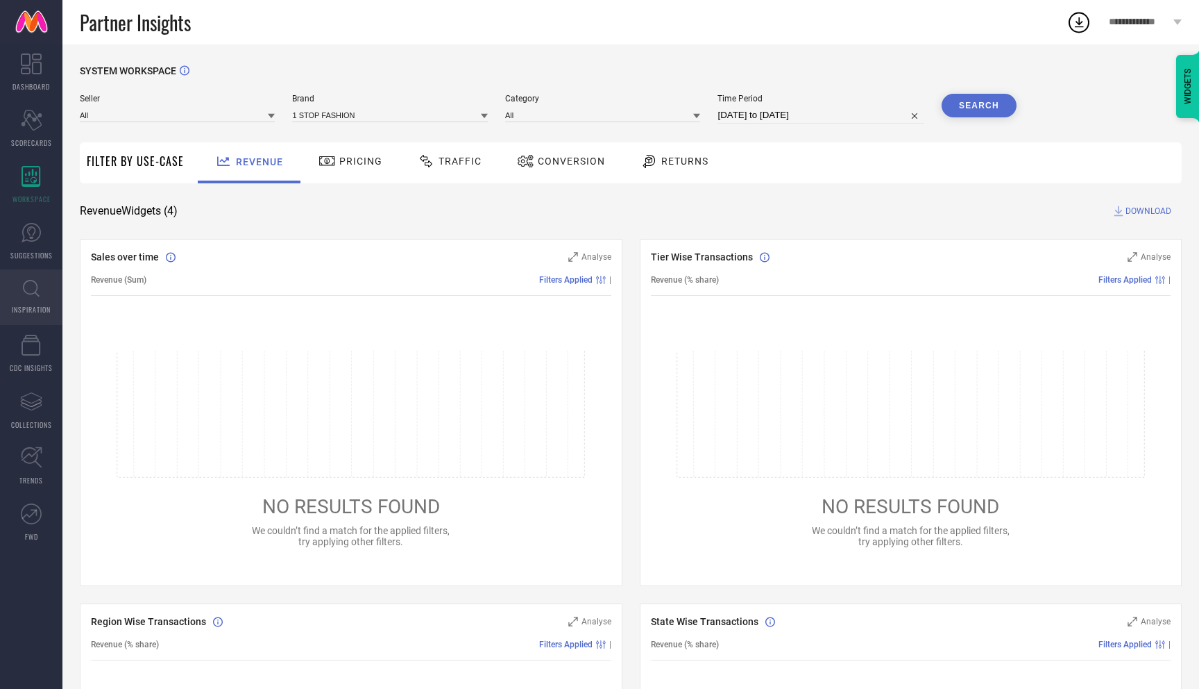
click at [34, 289] on icon at bounding box center [31, 288] width 17 height 17
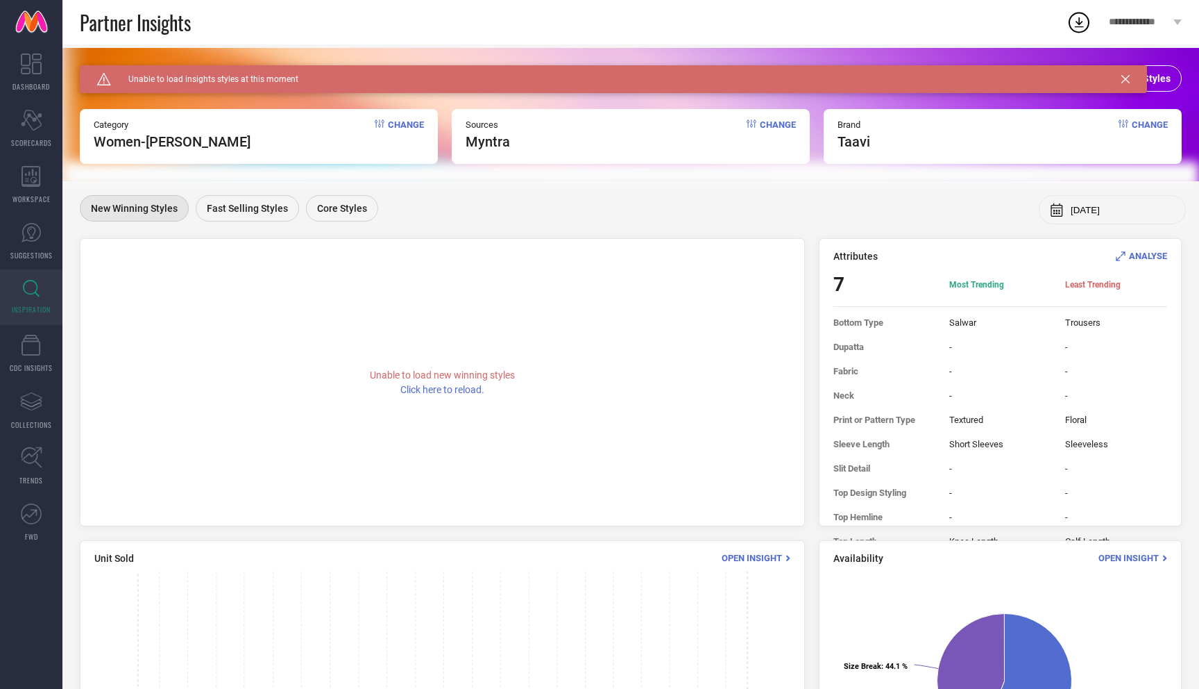
click at [1158, 126] on span "Change" at bounding box center [1150, 134] width 36 height 31
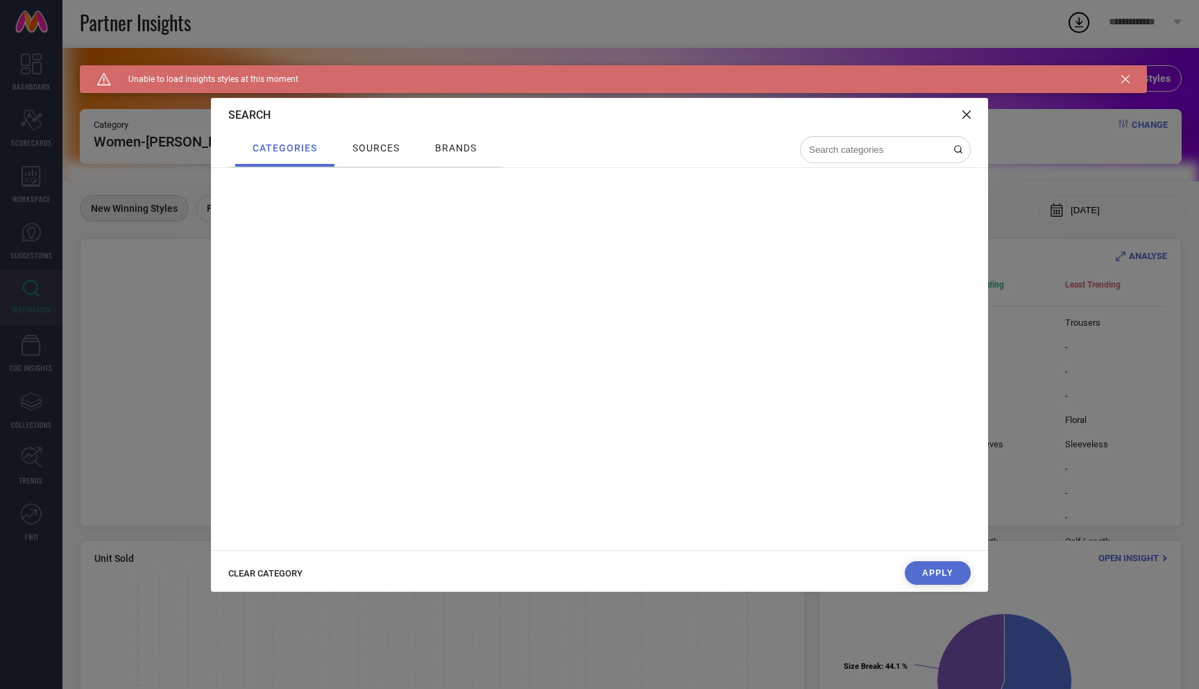
click at [1133, 78] on div "Caution Created with Sketch. Unable to load insights styles at this moment" at bounding box center [614, 79] width 1068 height 28
click at [1124, 80] on icon at bounding box center [1126, 79] width 8 height 8
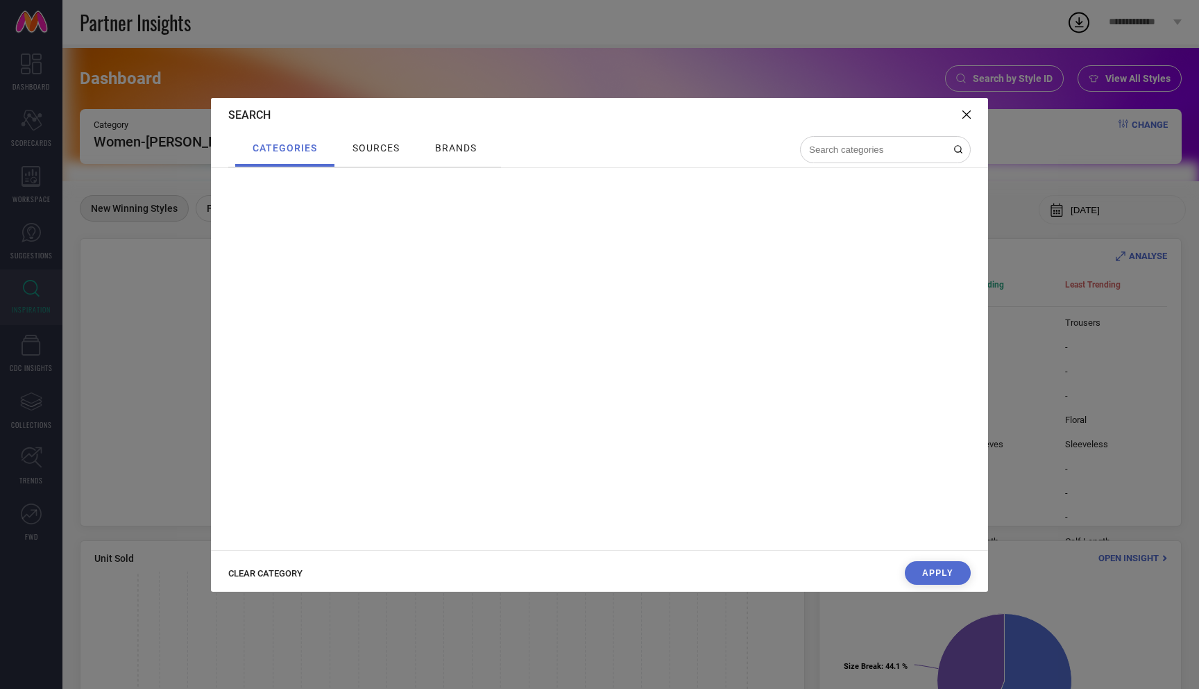
click at [968, 115] on icon at bounding box center [967, 114] width 8 height 8
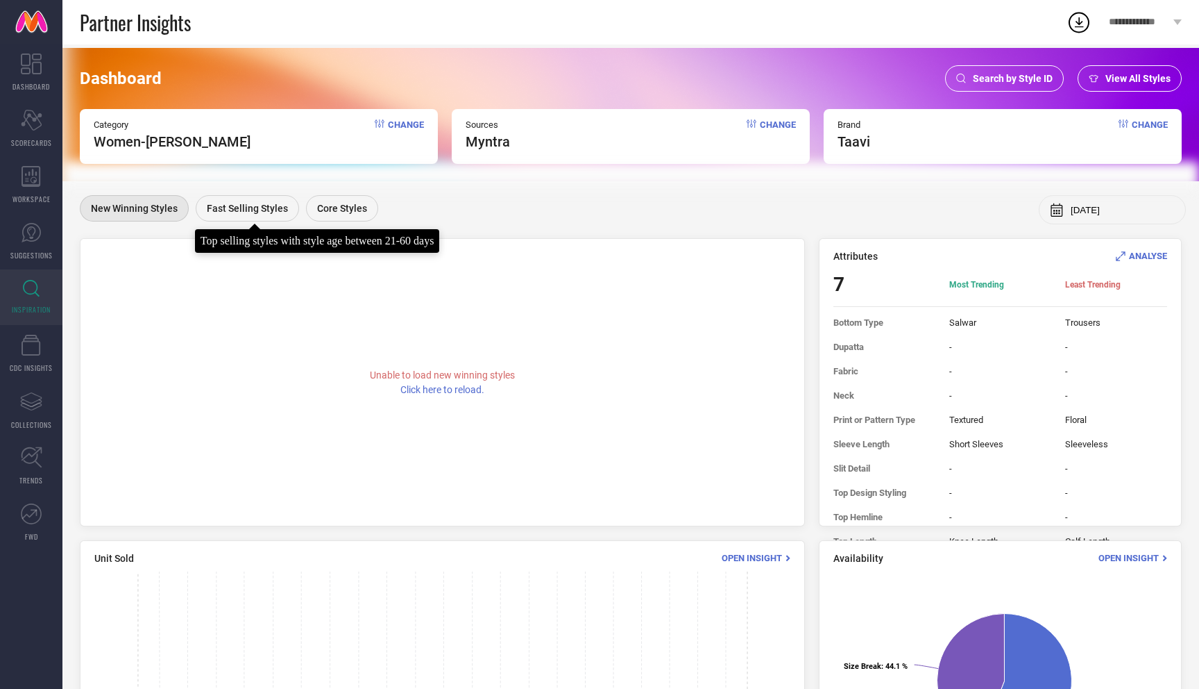
click at [209, 201] on div "Fast Selling Styles" at bounding box center [247, 208] width 103 height 26
